Goal: Contribute content: Add original content to the website for others to see

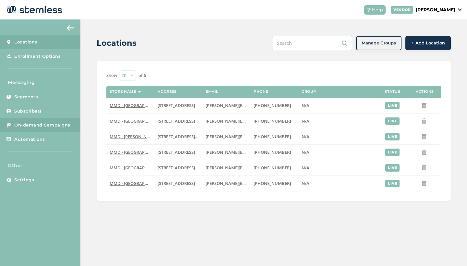
click at [52, 127] on span "On-demand Campaigns" at bounding box center [42, 125] width 56 height 6
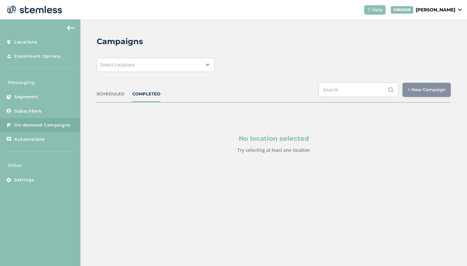
click at [106, 95] on div "SCHEDULED" at bounding box center [111, 94] width 28 height 6
click at [157, 64] on div "Select Locations" at bounding box center [156, 65] width 118 height 14
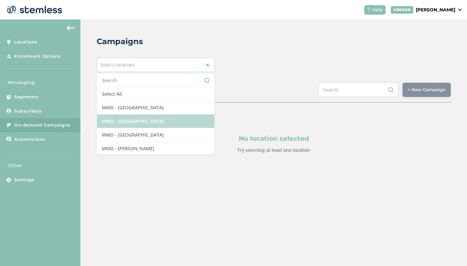
click at [145, 124] on li "MMD - [GEOGRAPHIC_DATA]" at bounding box center [155, 121] width 117 height 14
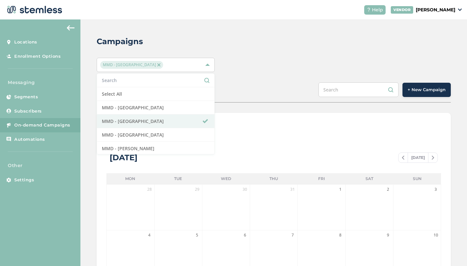
click at [432, 95] on button "+ New Campaign" at bounding box center [426, 90] width 48 height 14
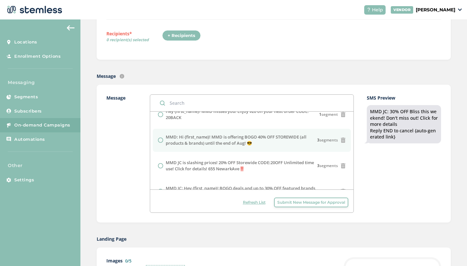
scroll to position [31, 0]
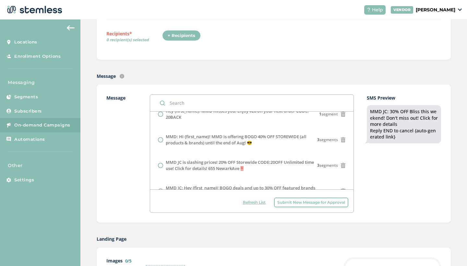
drag, startPoint x: 371, startPoint y: 112, endPoint x: 408, endPoint y: 121, distance: 37.7
click at [408, 121] on div "MMD JC: 30% OFF Bliss this weekend! Don't miss out! Click for more details Repl…" at bounding box center [404, 124] width 68 height 32
copy div "MMD JC: 30% OFF Bliss this weekend! Don't miss out! Click for more details"
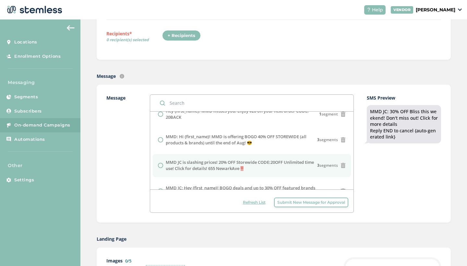
click at [203, 165] on label "MMD JC is slashing prices! 20% OFF Storewide CODE:20OFF Unlimited time use! Cli…" at bounding box center [241, 165] width 151 height 13
radio input "false"
radio input "true"
drag, startPoint x: 418, startPoint y: 130, endPoint x: 367, endPoint y: 111, distance: 54.7
click at [367, 111] on div "Message MMD JC: 30% OFF Bliss this weekend! Don't miss out! Click for more deta…" at bounding box center [273, 153] width 335 height 118
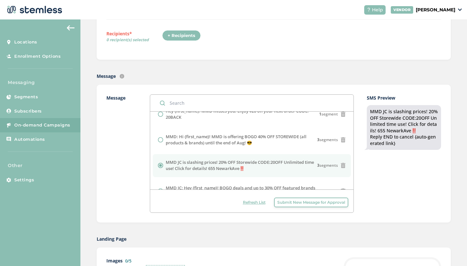
copy div "MMD JC is slashing prices! 20% OFF Storewide CODE:20OFF Unlimited time use! Cli…"
click at [289, 204] on span "Submit New Message for Approval" at bounding box center [311, 202] width 68 height 6
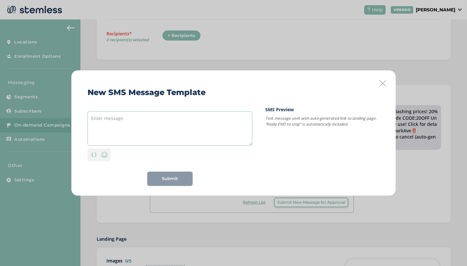
click at [165, 127] on textarea at bounding box center [170, 128] width 165 height 34
paste textarea "MMD JC: 30% OFF Heavy Hitters + TV Raffle! The rest of the store is 20% OFF COD…"
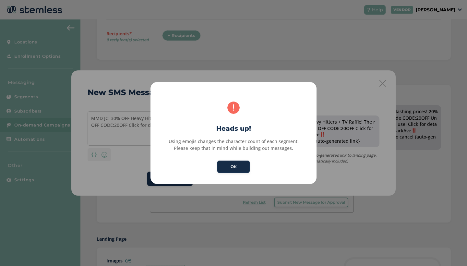
click at [240, 162] on button "OK" at bounding box center [233, 167] width 32 height 12
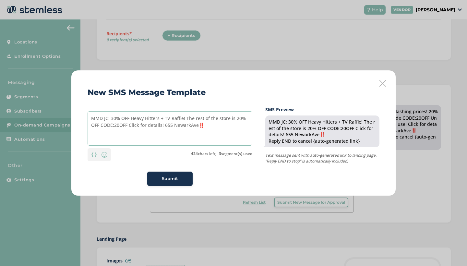
click at [126, 127] on textarea "MMD JC: 30% OFF Heavy Hitters + TV Raffle! The rest of the store is 20% OFF COD…" at bounding box center [170, 128] width 165 height 34
click at [247, 127] on textarea "MMD JC: 30% OFF Heavy Hitters + TV Raffle! The rest of the store is 20% OFF COD…" at bounding box center [170, 128] width 165 height 34
drag, startPoint x: 100, startPoint y: 134, endPoint x: 68, endPoint y: 106, distance: 42.5
click at [68, 106] on div "New SMS Message Template MMD JC: 30% OFF Heavy Hitters + TV Raffle! The rest of…" at bounding box center [233, 133] width 467 height 266
click at [124, 136] on textarea "MMD JC: 30% OFF Heavy Hitters + TV Raffle! The rest of the store is 20% OFF COD…" at bounding box center [170, 128] width 165 height 34
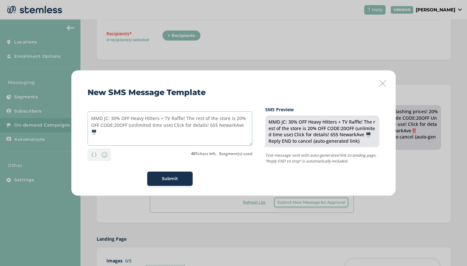
type textarea "MMD JC: 30% OFF Heavy Hitters + TV Raffle! The rest of the store is 20% OFF COD…"
click at [181, 179] on div "Submit" at bounding box center [169, 178] width 35 height 6
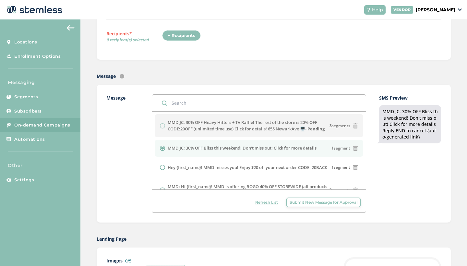
click at [324, 202] on span "Submit New Message for Approval" at bounding box center [324, 202] width 68 height 6
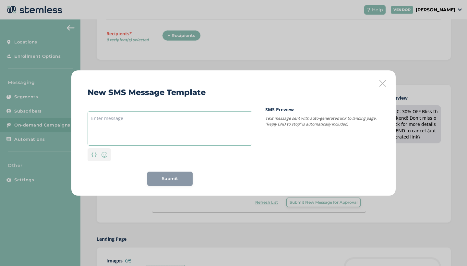
click at [159, 117] on textarea at bounding box center [170, 128] width 165 height 34
paste textarea "MMD JC: 30% OFF Heavy Hitters + TV Raffle! The rest of the store is 20% OFF COD…"
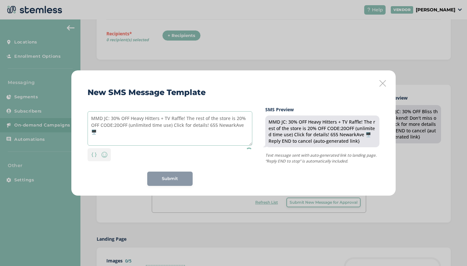
type textarea "MMD JC: 30% OFF Heavy Hitters + TV Raffle! The rest of the store is 20% OFF COD…"
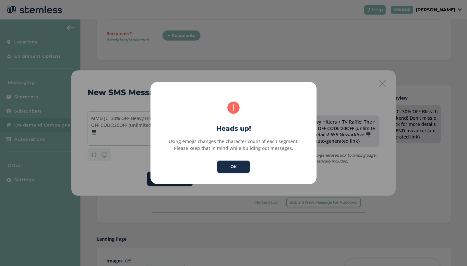
click at [233, 169] on button "OK" at bounding box center [233, 167] width 32 height 12
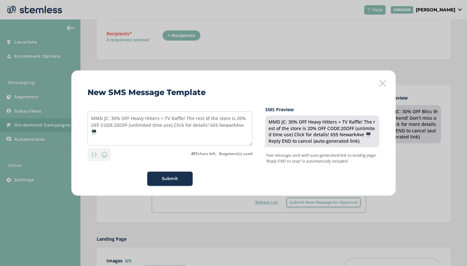
click at [379, 85] on icon at bounding box center [382, 83] width 6 height 6
